Goal: Download file/media

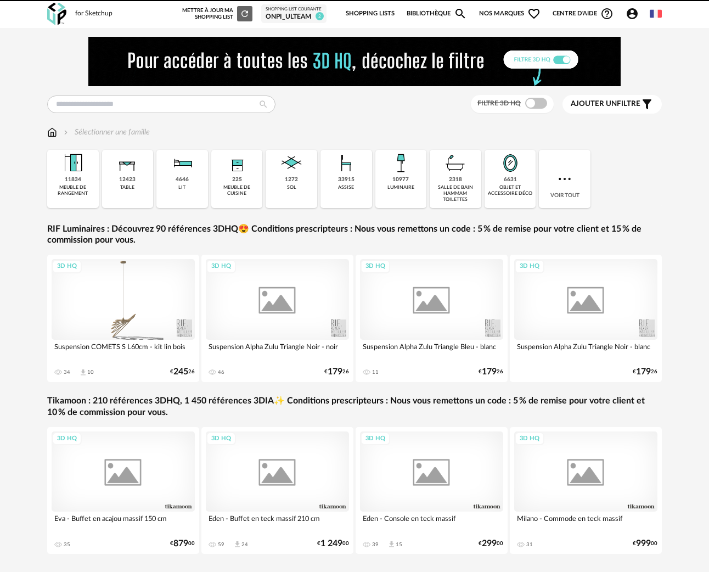
click at [98, 69] on img at bounding box center [354, 61] width 532 height 49
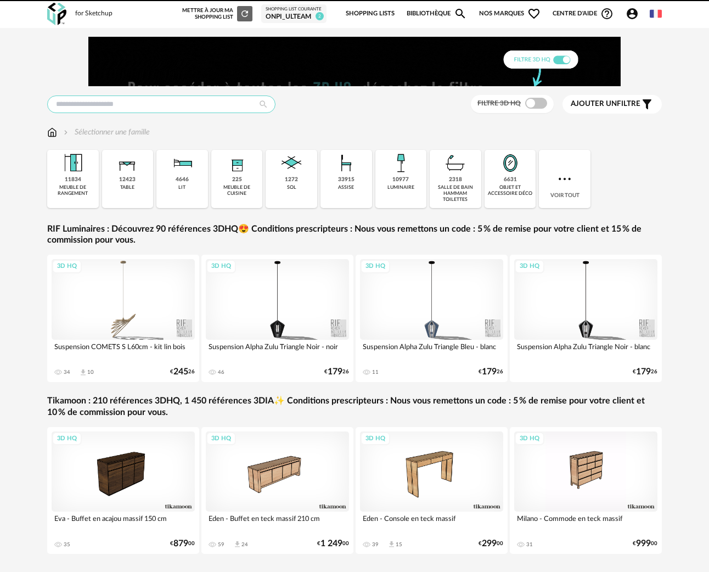
click at [81, 101] on input "text" at bounding box center [161, 104] width 228 height 18
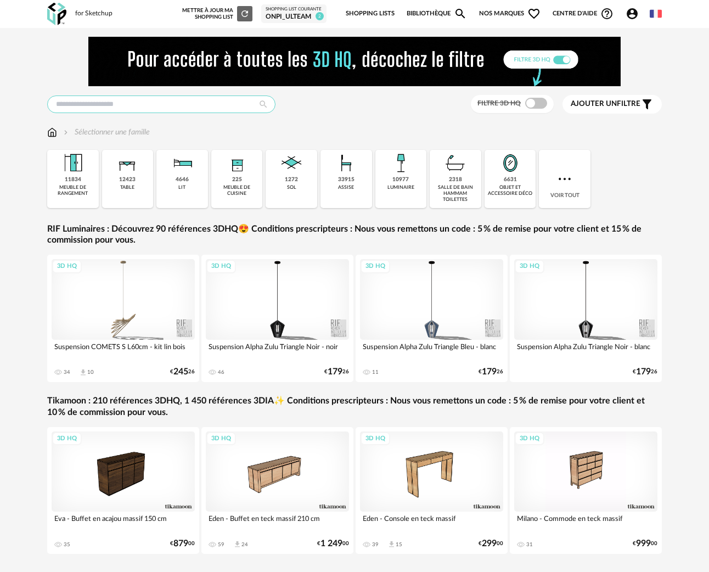
click at [86, 106] on input "text" at bounding box center [161, 104] width 228 height 18
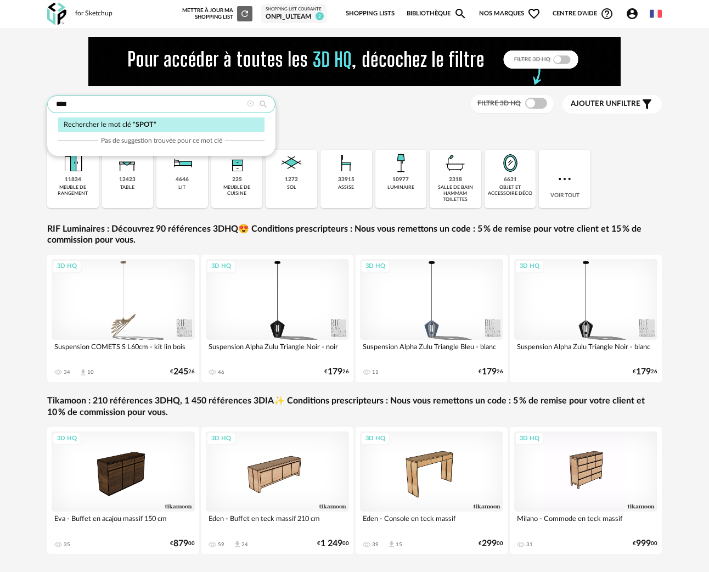
type input "****"
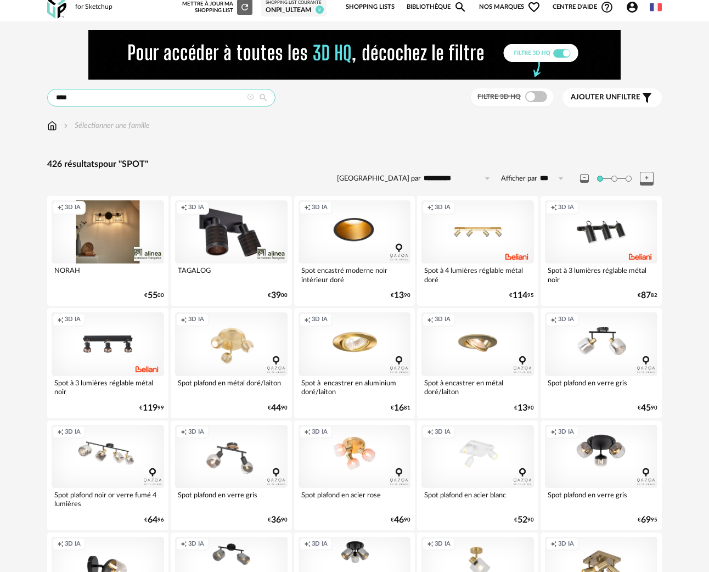
scroll to position [14, 0]
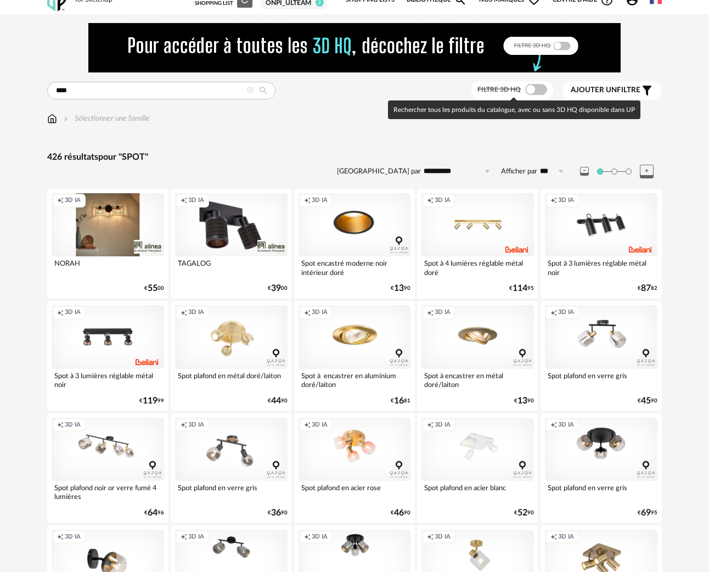
click at [533, 90] on span at bounding box center [536, 89] width 22 height 11
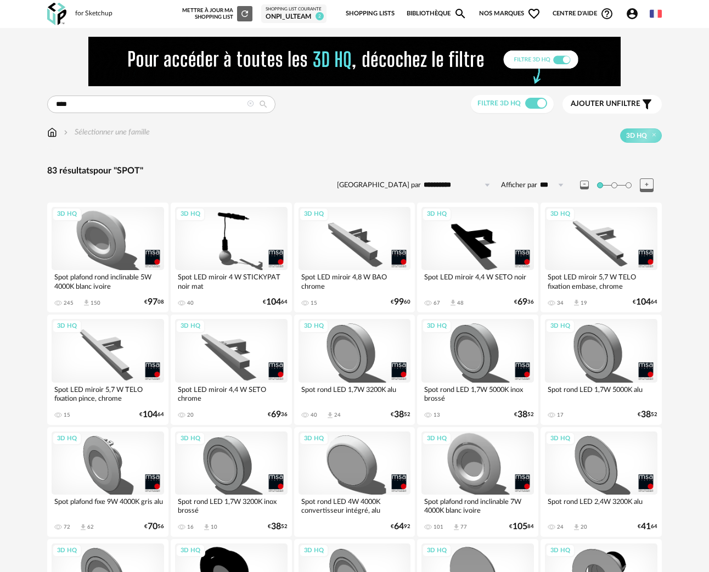
scroll to position [98, 0]
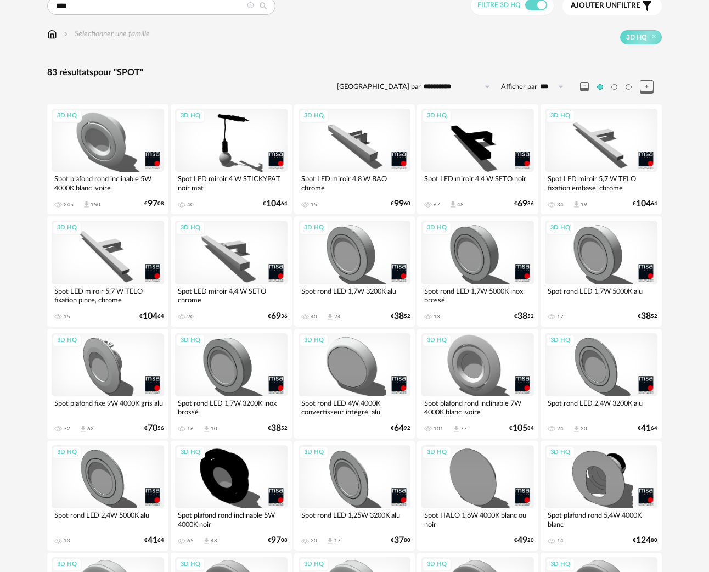
click at [369, 248] on div "3D HQ" at bounding box center [355, 252] width 112 height 63
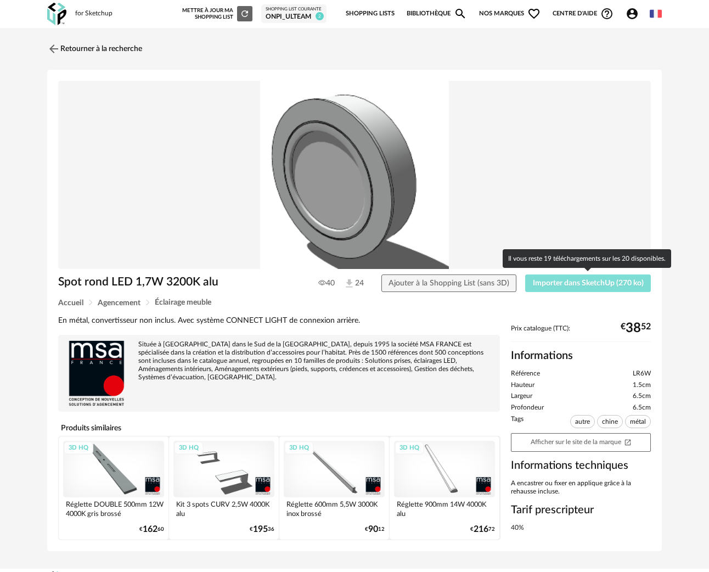
click at [605, 283] on span "Importer dans SketchUp (270 ko)" at bounding box center [588, 283] width 111 height 8
